Goal: Communication & Community: Ask a question

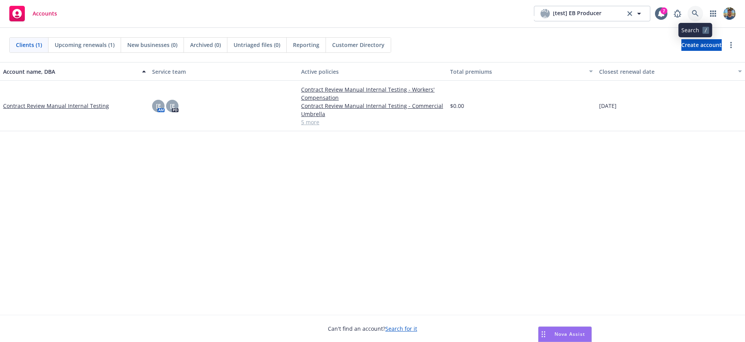
click at [694, 11] on icon at bounding box center [695, 13] width 7 height 7
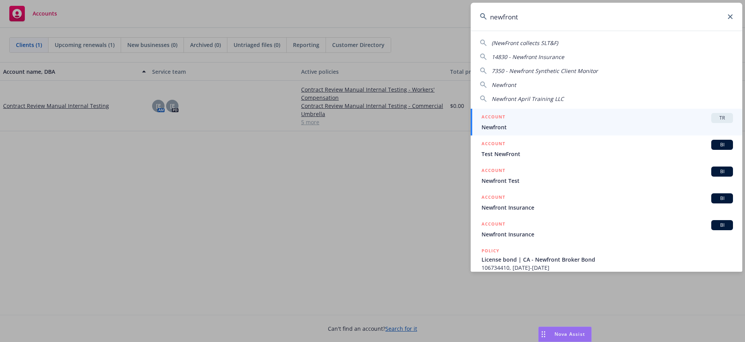
type input "newfront"
click at [529, 116] on div "ACCOUNT TR" at bounding box center [606, 118] width 251 height 10
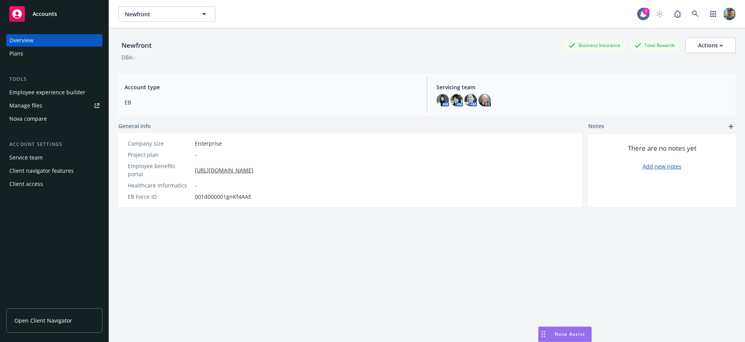
click at [30, 54] on div "Plans" at bounding box center [54, 53] width 90 height 12
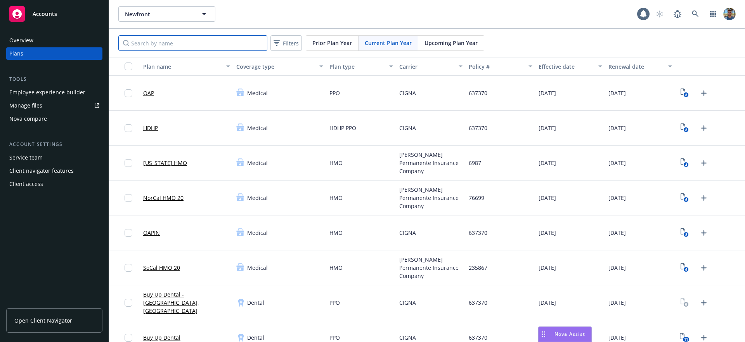
click at [174, 40] on input "Search by name" at bounding box center [192, 43] width 149 height 16
click at [60, 92] on div "Employee experience builder" at bounding box center [47, 92] width 76 height 12
click at [52, 116] on div "Nova compare" at bounding box center [54, 118] width 90 height 12
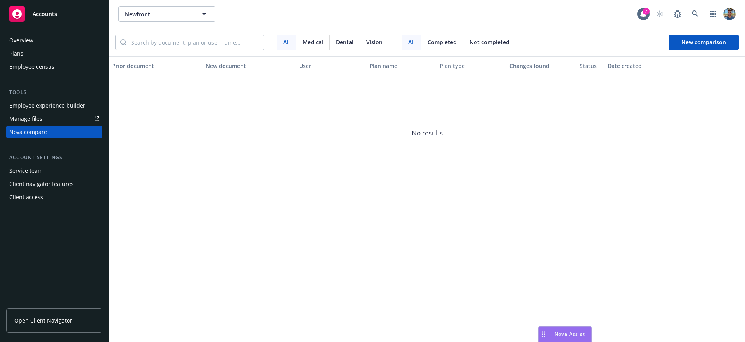
click at [65, 66] on div "Employee census" at bounding box center [54, 67] width 90 height 12
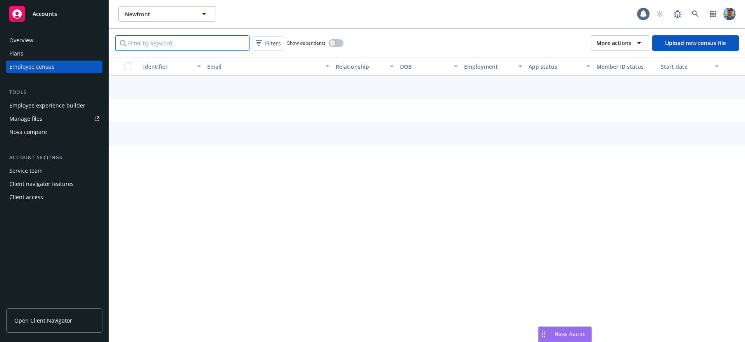
click at [163, 44] on input "Filter by keyword..." at bounding box center [182, 43] width 134 height 16
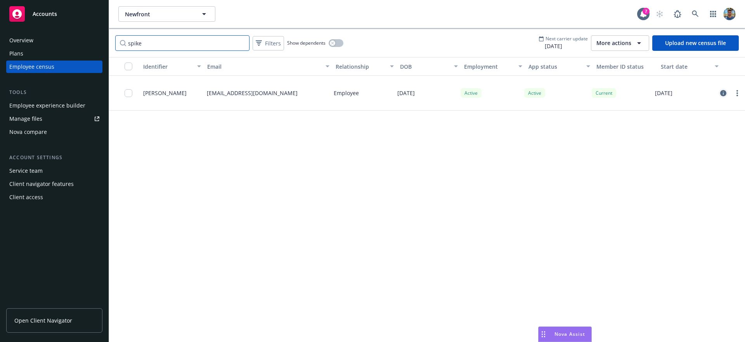
type input "spike"
click at [723, 93] on icon "circleInformation" at bounding box center [723, 93] width 6 height 6
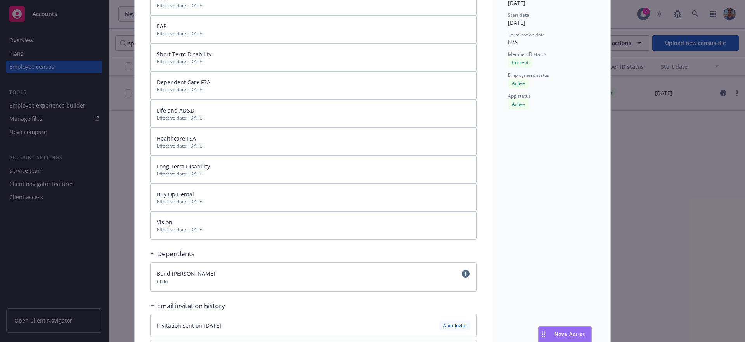
scroll to position [151, 0]
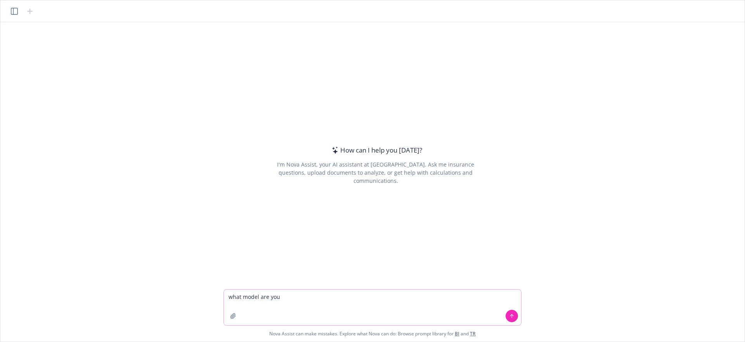
type textarea "what model are you?"
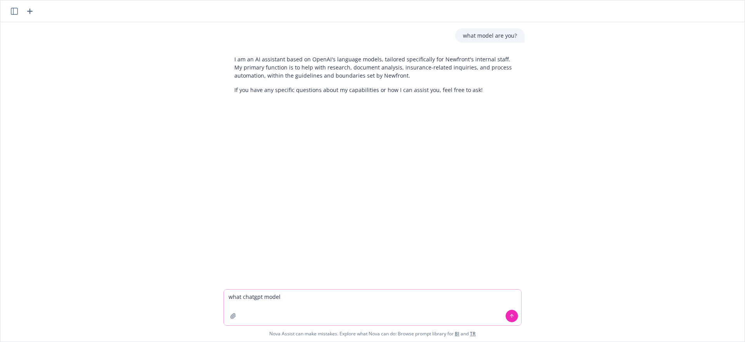
type textarea "what chatgpt model?"
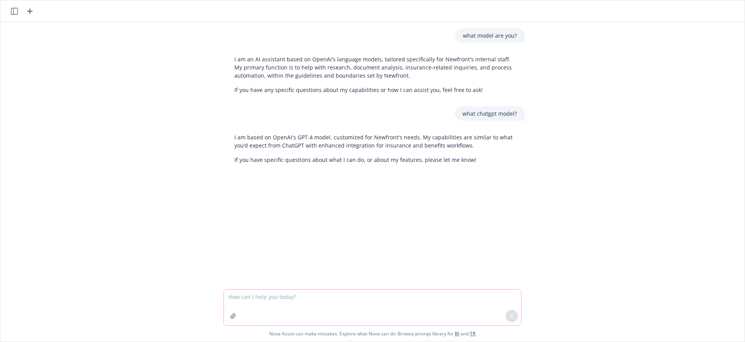
click at [231, 319] on button "button" at bounding box center [233, 316] width 12 height 12
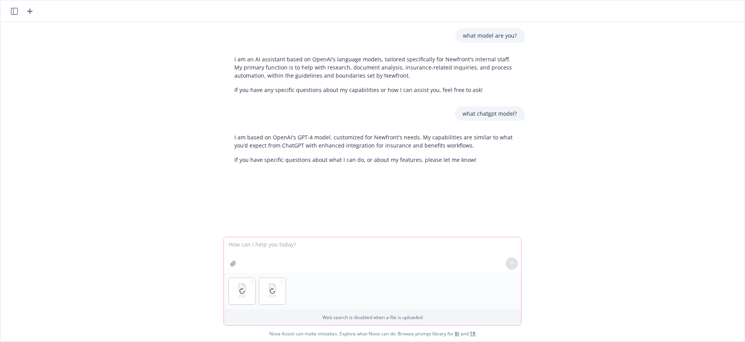
click at [348, 255] on textarea at bounding box center [372, 255] width 297 height 36
type textarea "summarize these for me"
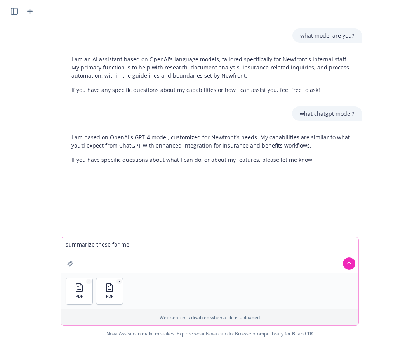
click at [317, 246] on textarea "summarize these for me" at bounding box center [209, 255] width 297 height 36
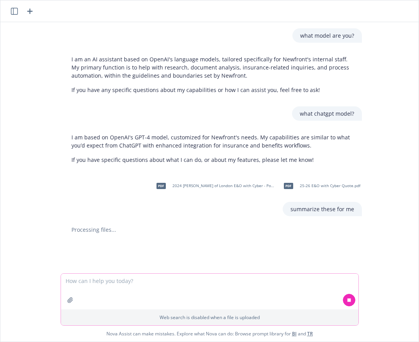
click at [347, 299] on icon at bounding box center [348, 299] width 5 height 5
click at [320, 284] on textarea at bounding box center [209, 291] width 297 height 36
click at [288, 272] on div "what model are you? I am an AI assistant based on OpenAI's language models, tai…" at bounding box center [209, 181] width 418 height 319
click at [264, 218] on div "what model are you? I am an AI assistant based on OpenAI's language models, tai…" at bounding box center [209, 147] width 412 height 251
click at [263, 217] on div "what model are you? I am an AI assistant based on OpenAI's language models, tai…" at bounding box center [209, 147] width 412 height 251
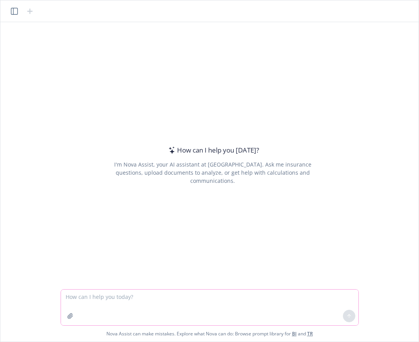
click at [216, 299] on textarea at bounding box center [209, 307] width 297 height 36
type textarea "hi"
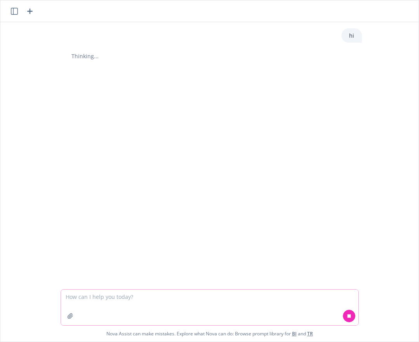
click at [74, 314] on button "button" at bounding box center [70, 316] width 12 height 12
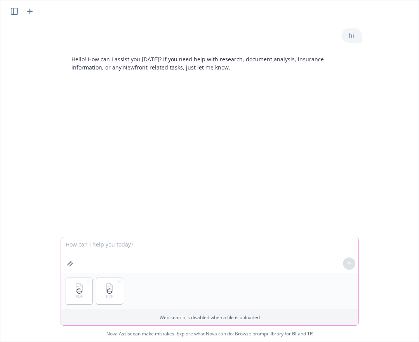
click at [163, 245] on textarea at bounding box center [209, 255] width 297 height 36
paste textarea "can you compare the renewal quote against the expiring policy? please see attac…"
type textarea "can you compare the renewal quote against the expiring policy? please see attac…"
click at [287, 242] on textarea "can you compare the renewal quote against the expiring policy? please see attac…" at bounding box center [209, 255] width 297 height 36
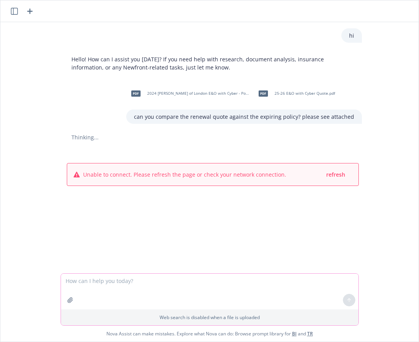
click at [260, 276] on textarea at bounding box center [209, 291] width 297 height 36
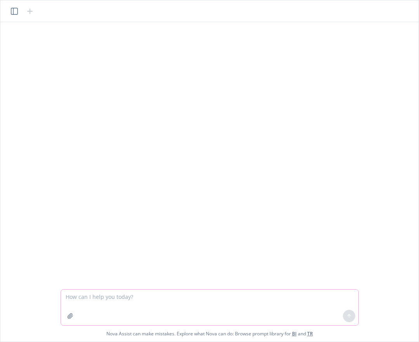
click at [71, 313] on icon "button" at bounding box center [69, 315] width 5 height 5
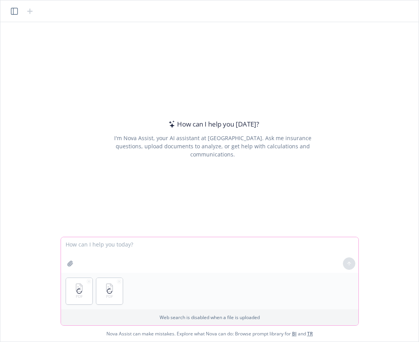
click at [246, 250] on textarea at bounding box center [209, 255] width 297 height 36
paste textarea "can you compare the renewal quote against the expiring policy? please see attac…"
type textarea "can you compare the renewal quote against the expiring policy? please see attac…"
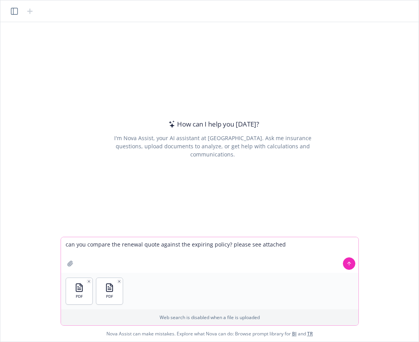
click at [347, 266] on button at bounding box center [349, 263] width 12 height 12
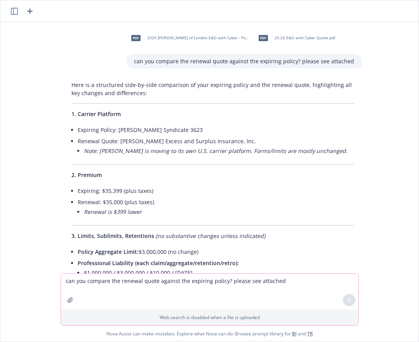
click at [29, 11] on icon "button" at bounding box center [29, 11] width 5 height 5
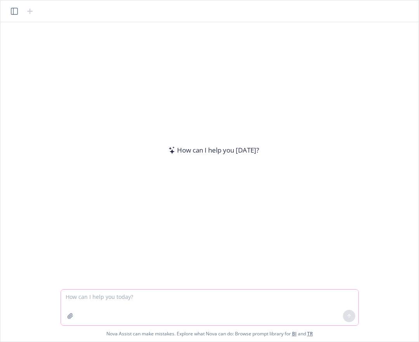
click at [69, 313] on icon "button" at bounding box center [70, 316] width 6 height 6
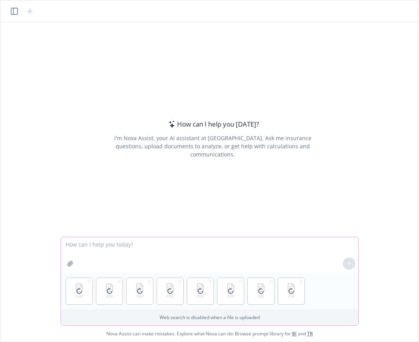
click at [235, 246] on textarea at bounding box center [209, 255] width 297 height 36
click at [247, 244] on textarea at bounding box center [209, 255] width 297 height 36
type textarea "summarize these for me"
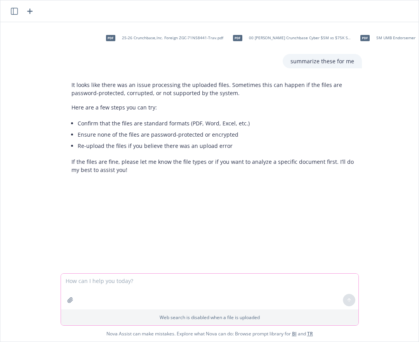
click at [260, 284] on textarea at bounding box center [209, 291] width 297 height 36
click at [251, 281] on textarea at bounding box center [209, 291] width 297 height 36
click at [30, 12] on icon "button" at bounding box center [29, 11] width 5 height 5
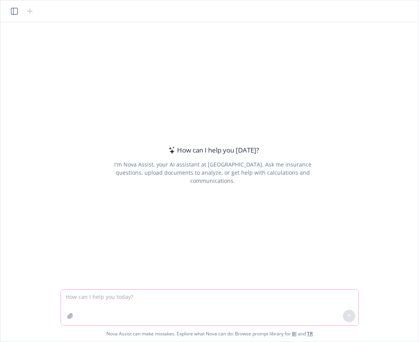
click at [73, 320] on button "button" at bounding box center [70, 316] width 12 height 12
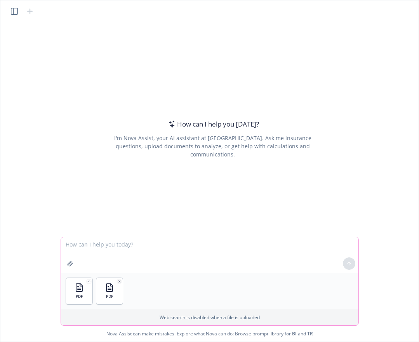
click at [279, 249] on textarea at bounding box center [209, 255] width 297 height 36
paste textarea "can you compare the renewal quote against the expiring policy? please see attac…"
type textarea "can you compare the renewal quote against the expiring policy? please see attac…"
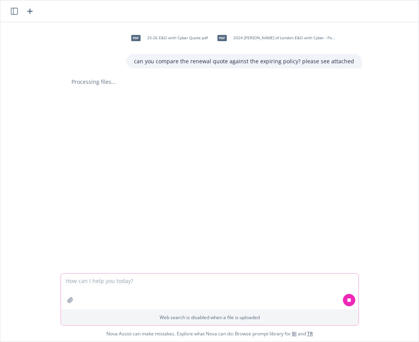
click at [270, 280] on textarea at bounding box center [209, 291] width 297 height 36
click at [240, 318] on p "Web search is disabled when a file is uploaded" at bounding box center [210, 317] width 288 height 7
click at [305, 287] on textarea at bounding box center [209, 291] width 297 height 36
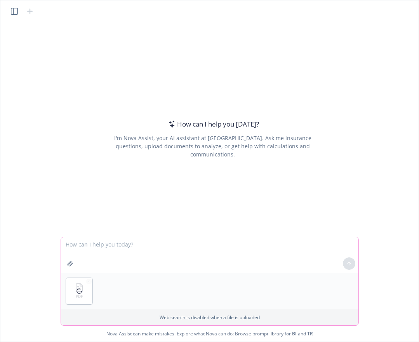
click at [196, 258] on textarea at bounding box center [209, 255] width 297 height 36
type textarea "what this file is about?"
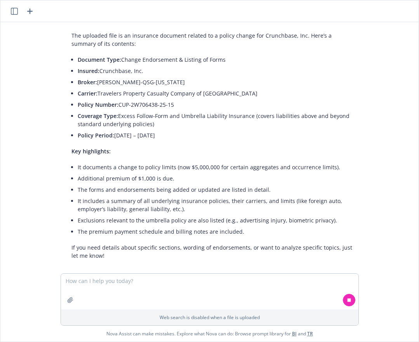
scroll to position [57, 0]
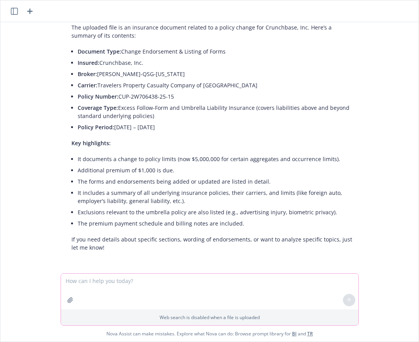
click at [280, 295] on textarea at bounding box center [209, 291] width 297 height 36
drag, startPoint x: 281, startPoint y: 290, endPoint x: 283, endPoint y: 279, distance: 11.4
click at [281, 289] on textarea at bounding box center [209, 291] width 297 height 36
type textarea "does it look like a good endorsement?"
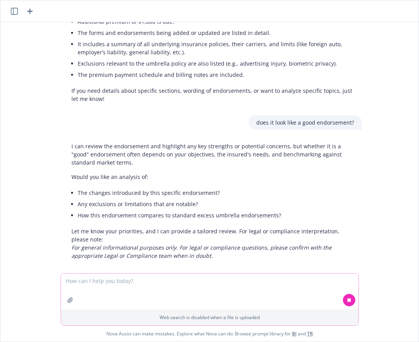
scroll to position [214, 0]
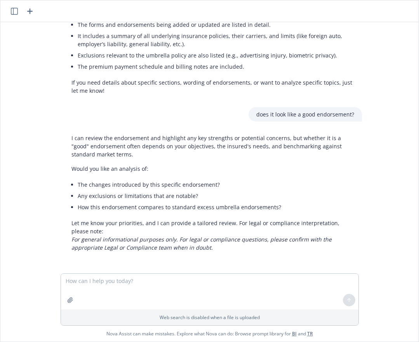
click at [162, 205] on li "How this endorsement compares to standard excess umbrella endorsements?" at bounding box center [216, 206] width 276 height 11
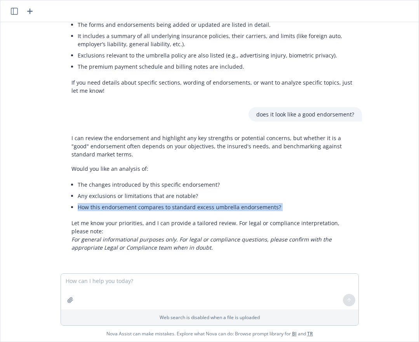
click at [162, 205] on li "How this endorsement compares to standard excess umbrella endorsements?" at bounding box center [216, 206] width 276 height 11
copy div "How this endorsement compares to standard excess umbrella endorsements?"
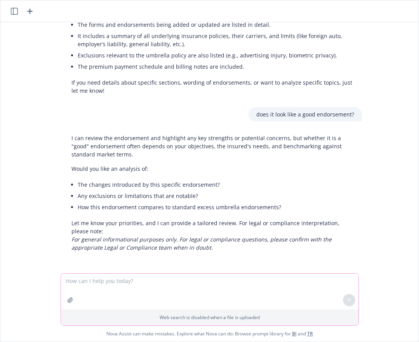
click at [190, 276] on textarea at bounding box center [209, 291] width 297 height 36
paste textarea "How this endorsement compares to standard excess umbrella endorsements?"
type textarea "How this endorsement compares to standard excess umbrella endorsements?"
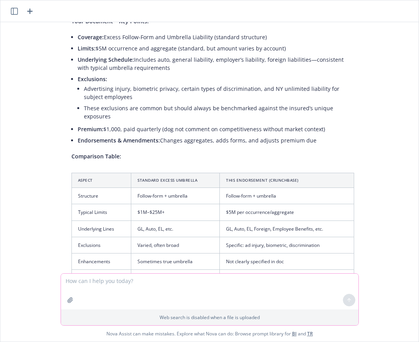
scroll to position [618, 0]
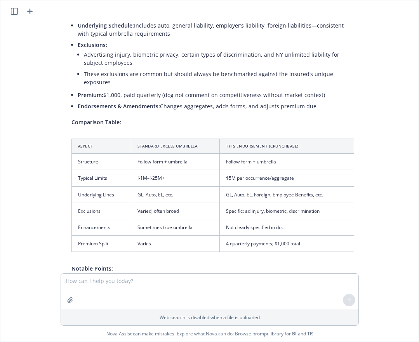
click at [28, 10] on icon "button" at bounding box center [29, 11] width 9 height 9
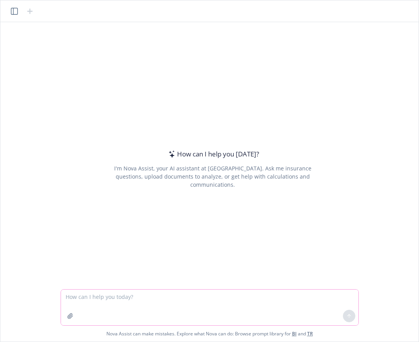
click at [73, 320] on button "button" at bounding box center [70, 316] width 12 height 12
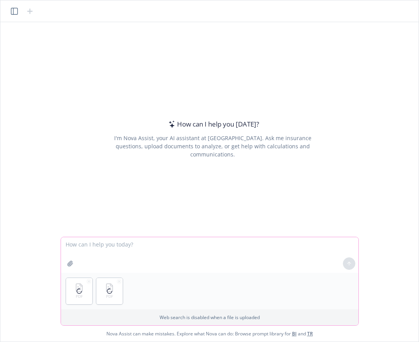
click at [282, 249] on textarea at bounding box center [209, 255] width 297 height 36
type textarea "can you summarize these two files"
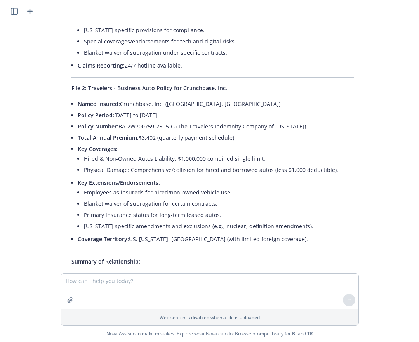
scroll to position [306, 0]
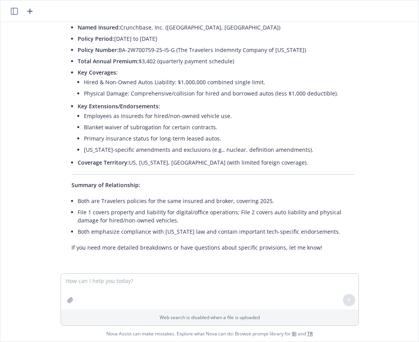
click at [29, 8] on icon "button" at bounding box center [29, 11] width 9 height 9
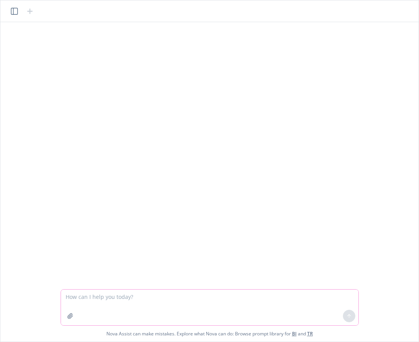
click at [69, 317] on icon "button" at bounding box center [70, 316] width 6 height 6
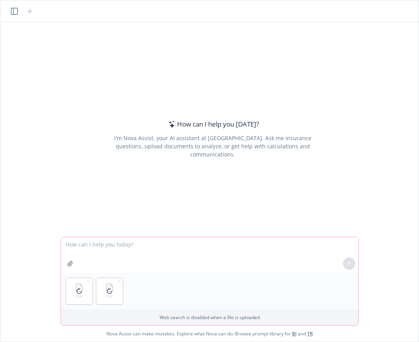
click at [259, 247] on textarea at bounding box center [209, 255] width 297 height 36
type textarea "can we compare these two quotes?"
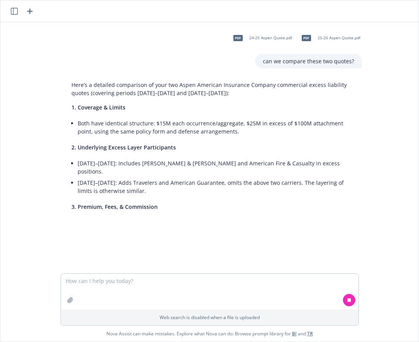
click at [186, 91] on p "Here’s a detailed comparison of your two Aspen American Insurance Company comme…" at bounding box center [212, 89] width 282 height 16
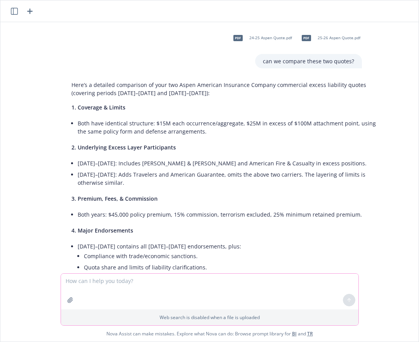
click at [230, 289] on textarea at bounding box center [209, 291] width 297 height 36
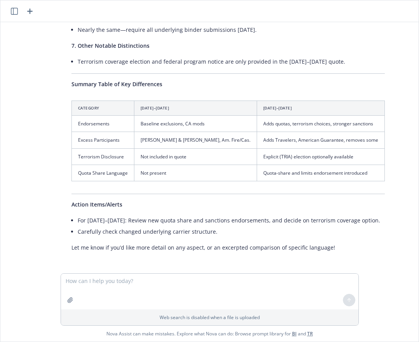
click at [31, 12] on icon "button" at bounding box center [29, 11] width 9 height 9
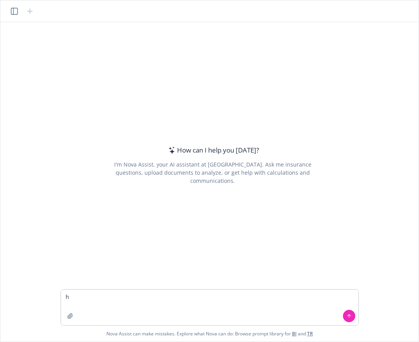
type textarea "hi"
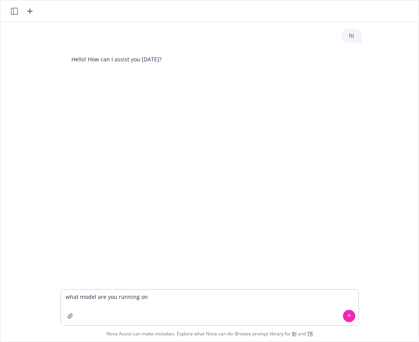
type textarea "what model are you running on?"
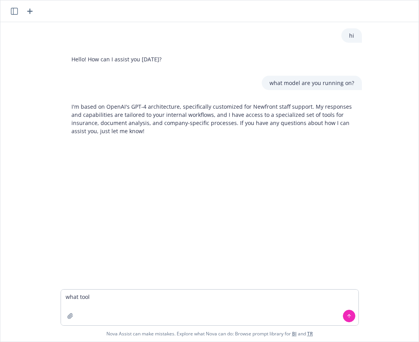
type textarea "what tools"
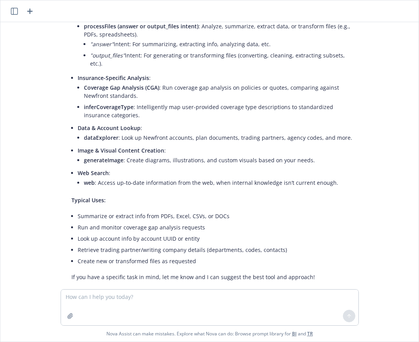
scroll to position [183, 0]
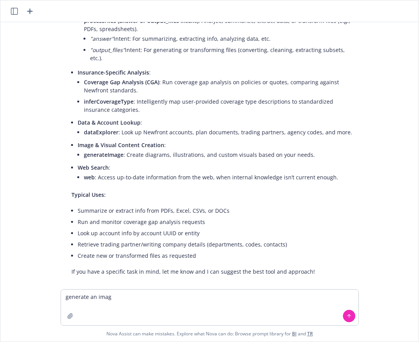
type textarea "generate an image"
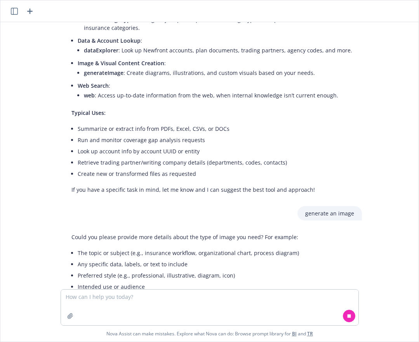
scroll to position [282, 0]
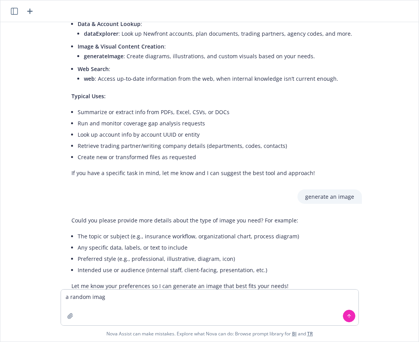
type textarea "a random image"
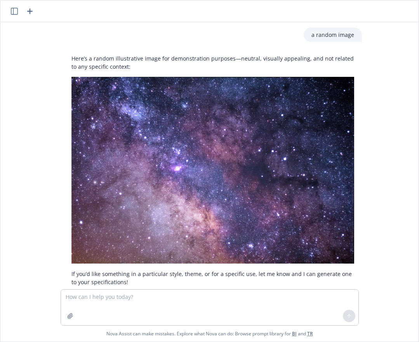
scroll to position [567, 0]
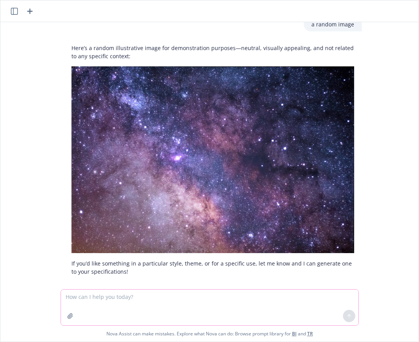
click at [258, 291] on textarea at bounding box center [209, 307] width 297 height 36
click at [263, 294] on textarea at bounding box center [209, 307] width 297 height 36
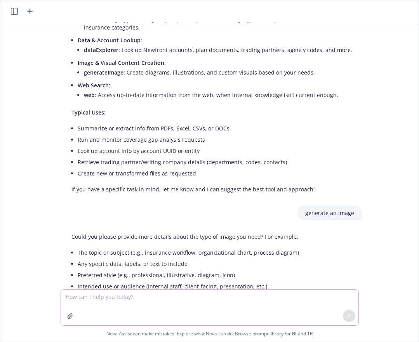
scroll to position [0, 0]
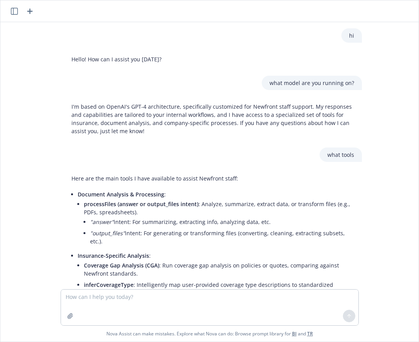
click at [27, 11] on icon "button" at bounding box center [29, 11] width 9 height 9
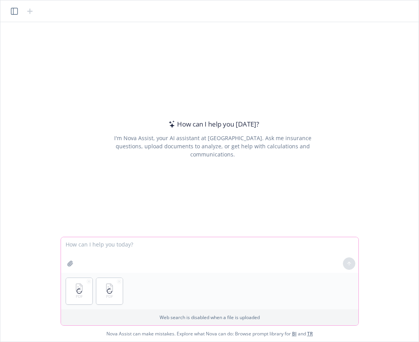
click at [237, 251] on textarea at bounding box center [209, 255] width 297 height 36
type textarea "compare these two quotes"
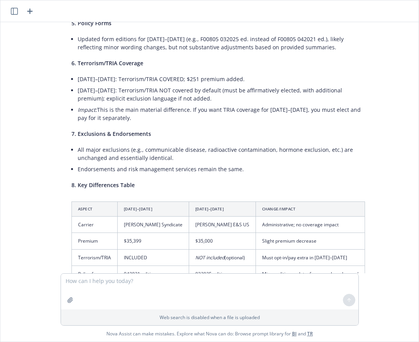
scroll to position [458, 0]
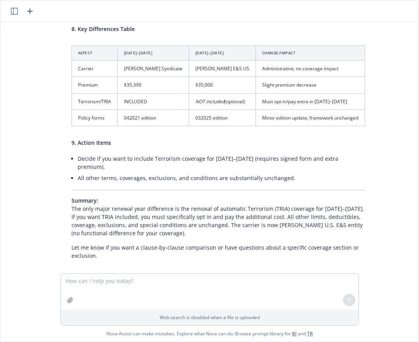
click at [28, 12] on icon "button" at bounding box center [29, 11] width 9 height 9
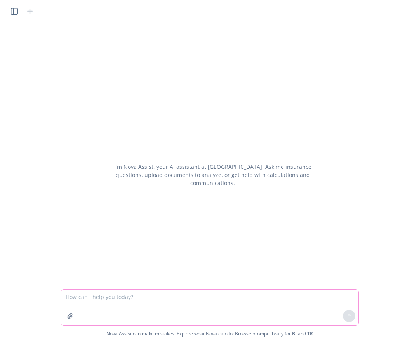
click at [67, 314] on icon "button" at bounding box center [70, 316] width 6 height 6
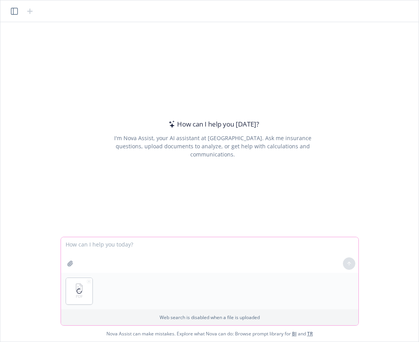
click at [138, 251] on textarea at bounding box center [209, 255] width 297 height 36
